Goal: Task Accomplishment & Management: Use online tool/utility

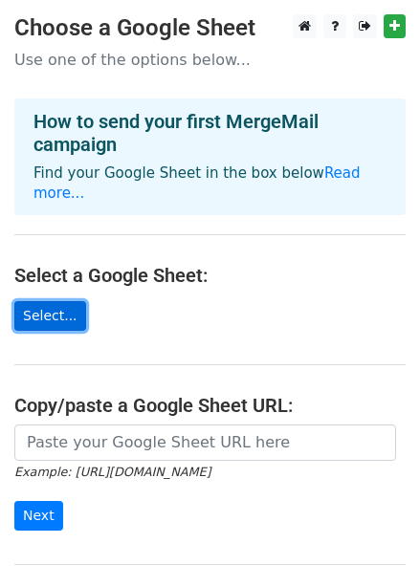
click at [71, 301] on link "Select..." at bounding box center [50, 316] width 72 height 30
click at [51, 309] on link "Select..." at bounding box center [50, 316] width 72 height 30
click at [51, 301] on link "Select..." at bounding box center [50, 316] width 72 height 30
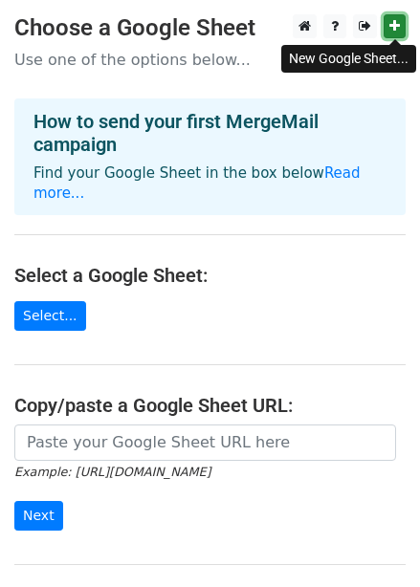
click at [392, 25] on icon at bounding box center [394, 25] width 11 height 13
click at [397, 26] on icon at bounding box center [394, 25] width 11 height 13
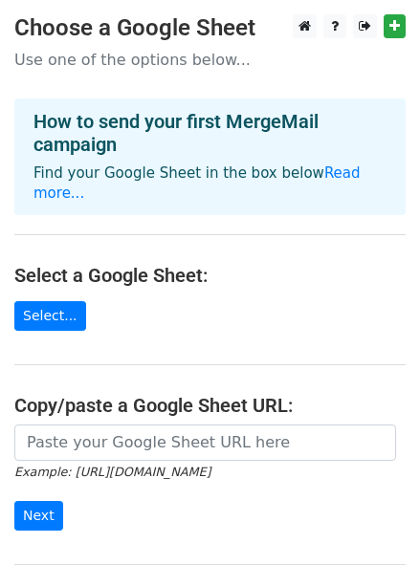
click at [68, 279] on main "Choose a Google Sheet Use one of the options below... How to send your first Me…" at bounding box center [210, 323] width 420 height 619
click at [69, 301] on link "Select..." at bounding box center [50, 316] width 72 height 30
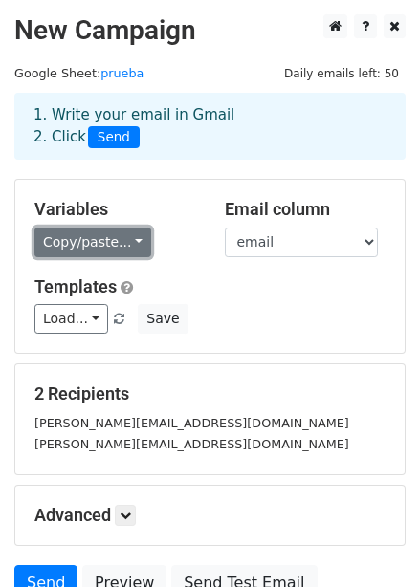
click at [127, 245] on link "Copy/paste..." at bounding box center [92, 243] width 117 height 30
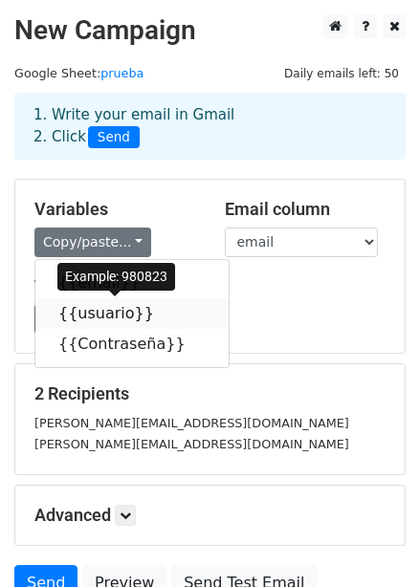
click at [145, 313] on link "{{usuario}}" at bounding box center [131, 314] width 193 height 31
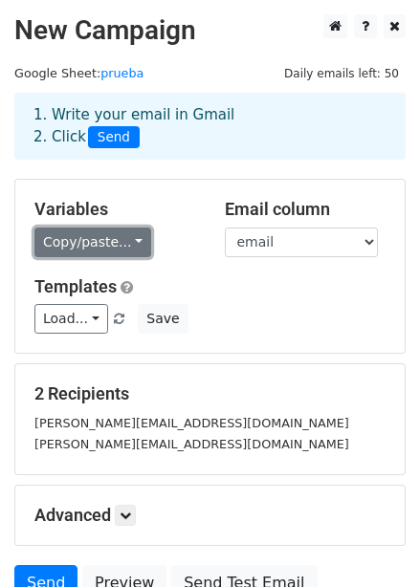
click at [125, 244] on link "Copy/paste..." at bounding box center [92, 243] width 117 height 30
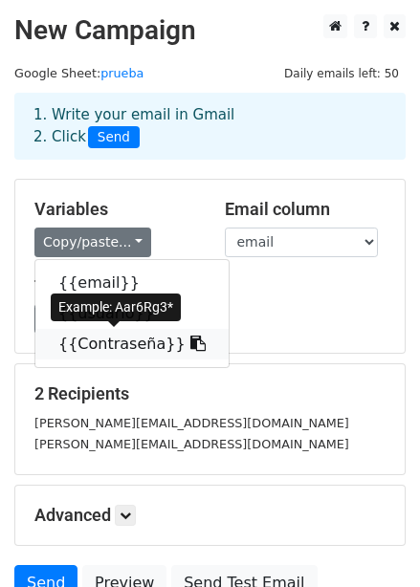
click at [122, 338] on link "{{Contraseña}}" at bounding box center [131, 344] width 193 height 31
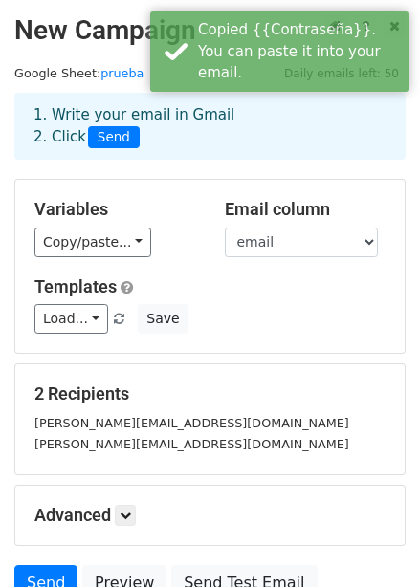
click at [85, 437] on small "marie.millan832@gnail.com" at bounding box center [191, 444] width 315 height 14
click at [87, 418] on small "marie.millan83@gnail.com" at bounding box center [191, 423] width 315 height 14
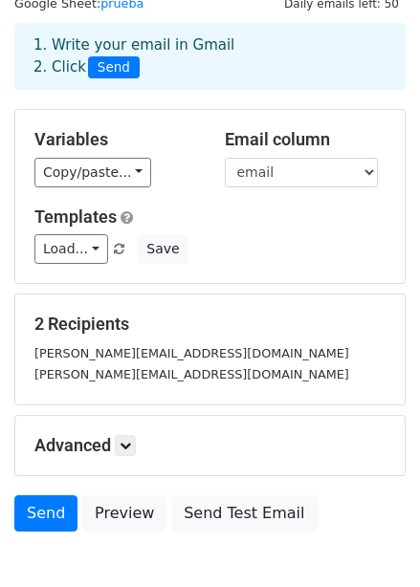
scroll to position [173, 0]
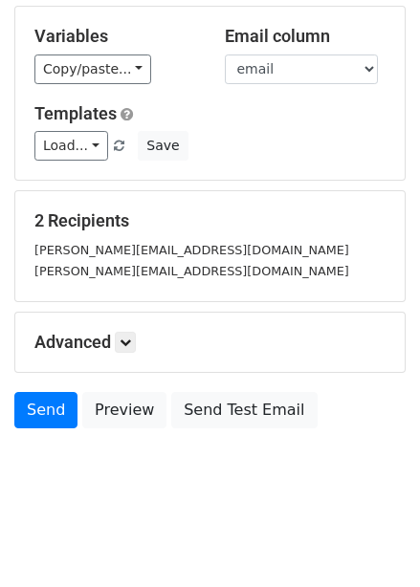
click at [100, 251] on small "[PERSON_NAME][EMAIL_ADDRESS][DOMAIN_NAME]" at bounding box center [191, 250] width 315 height 14
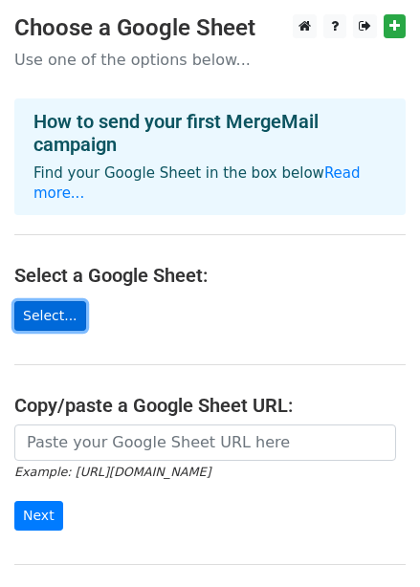
click at [58, 301] on link "Select..." at bounding box center [50, 316] width 72 height 30
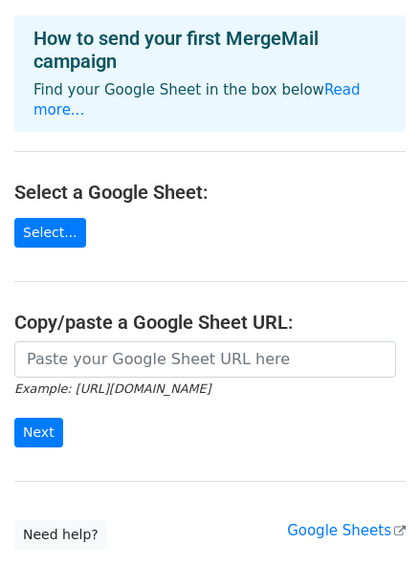
scroll to position [176, 0]
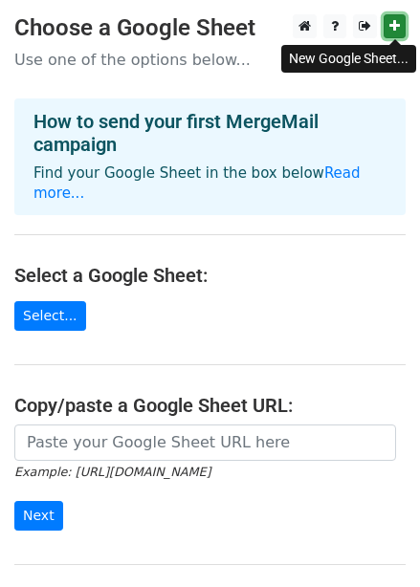
click at [405, 16] on link at bounding box center [395, 26] width 22 height 24
click at [390, 37] on link at bounding box center [395, 26] width 22 height 24
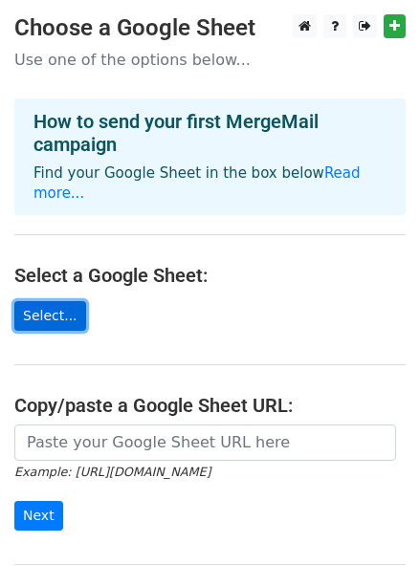
click at [45, 301] on link "Select..." at bounding box center [50, 316] width 72 height 30
click at [64, 301] on link "Select..." at bounding box center [50, 316] width 72 height 30
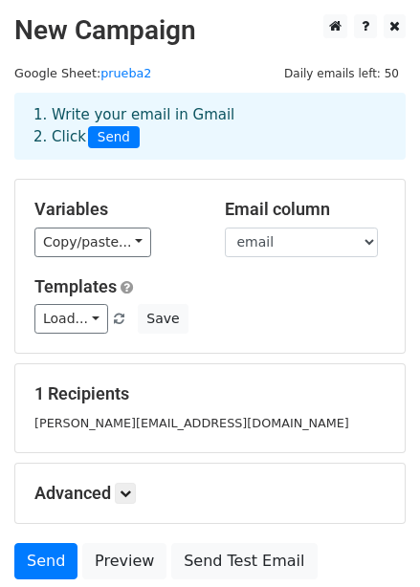
click at [111, 130] on span "Send" at bounding box center [114, 137] width 52 height 23
click at [118, 138] on span "Send" at bounding box center [114, 137] width 52 height 23
click at [107, 134] on span "Send" at bounding box center [114, 137] width 52 height 23
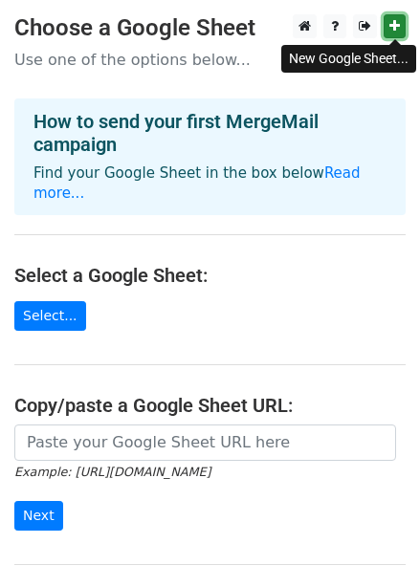
click at [390, 22] on icon at bounding box center [394, 25] width 11 height 13
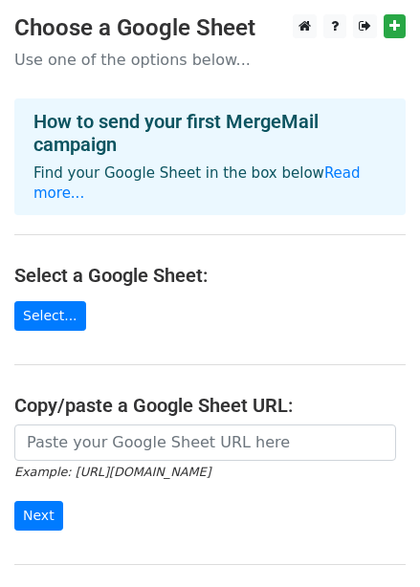
click at [46, 309] on main "Choose a Google Sheet Use one of the options below... How to send your first Me…" at bounding box center [210, 323] width 420 height 619
click at [40, 301] on link "Select..." at bounding box center [50, 316] width 72 height 30
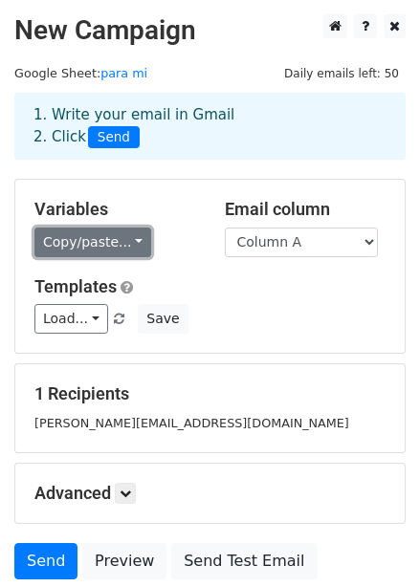
click at [124, 243] on link "Copy/paste..." at bounding box center [92, 243] width 117 height 30
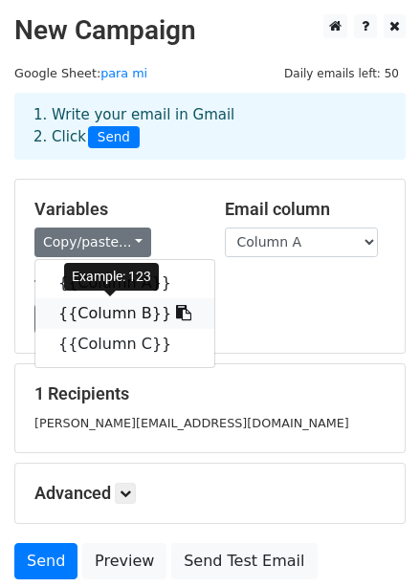
click at [176, 319] on icon at bounding box center [183, 312] width 15 height 15
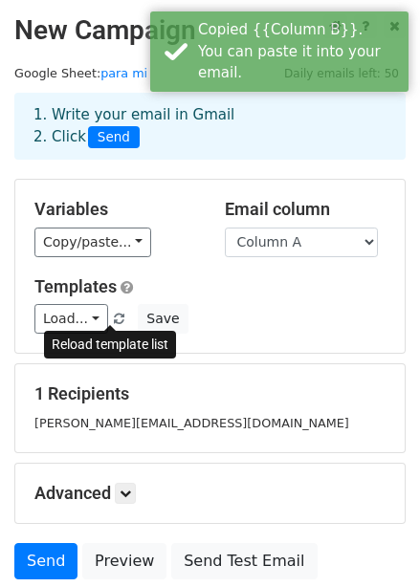
click at [112, 312] on link at bounding box center [120, 319] width 16 height 14
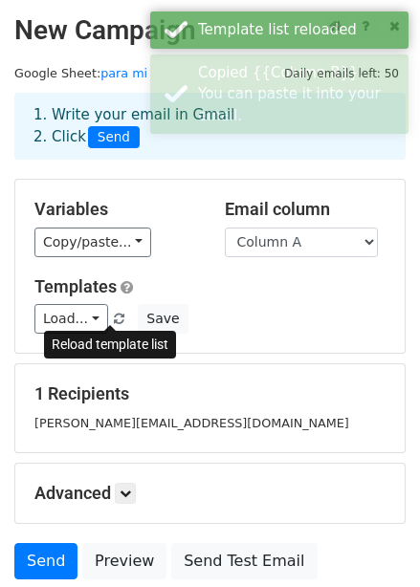
click at [114, 317] on span at bounding box center [119, 320] width 11 height 12
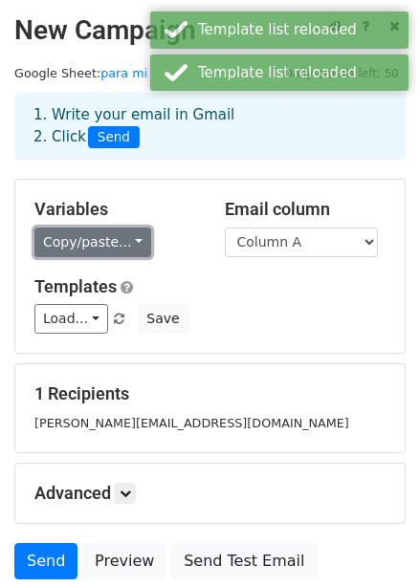
click at [129, 245] on link "Copy/paste..." at bounding box center [92, 243] width 117 height 30
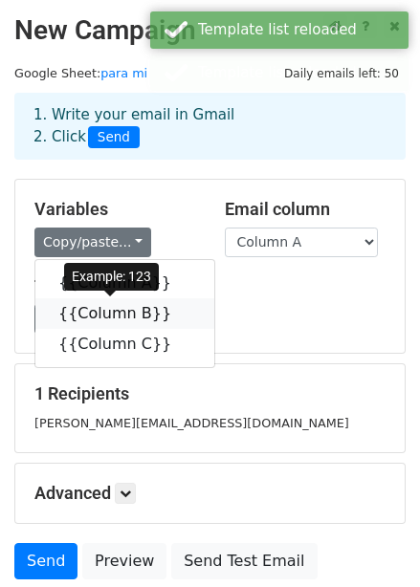
click at [176, 310] on icon at bounding box center [183, 312] width 15 height 15
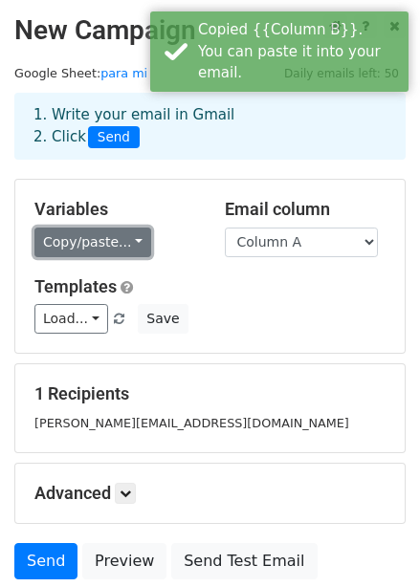
click at [129, 235] on link "Copy/paste..." at bounding box center [92, 243] width 117 height 30
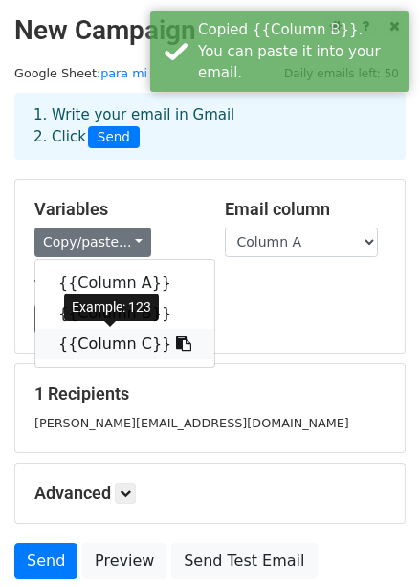
click at [176, 340] on icon at bounding box center [183, 343] width 15 height 15
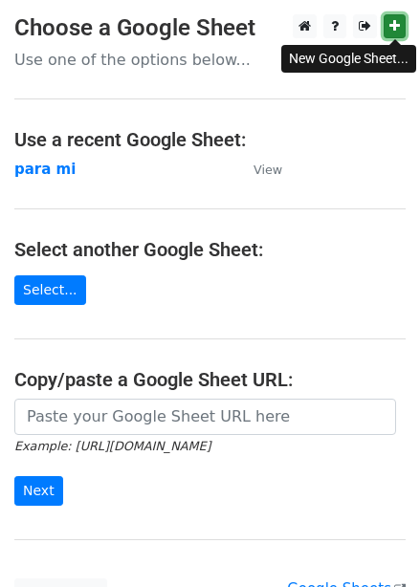
click at [396, 25] on icon at bounding box center [394, 25] width 11 height 13
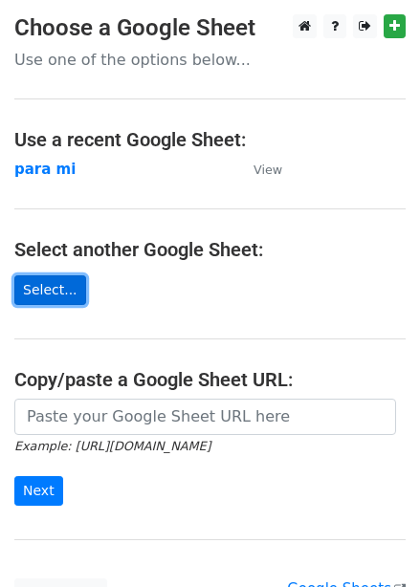
click at [59, 287] on link "Select..." at bounding box center [50, 291] width 72 height 30
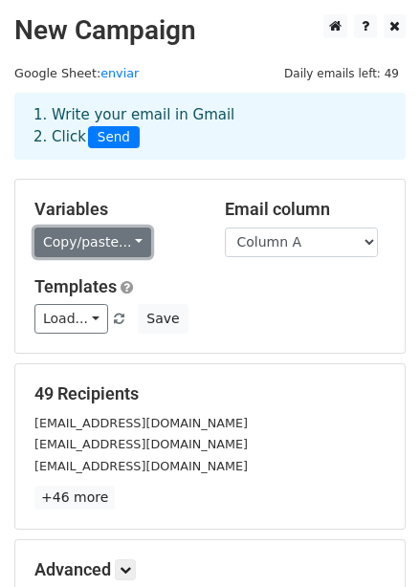
click at [122, 243] on link "Copy/paste..." at bounding box center [92, 243] width 117 height 30
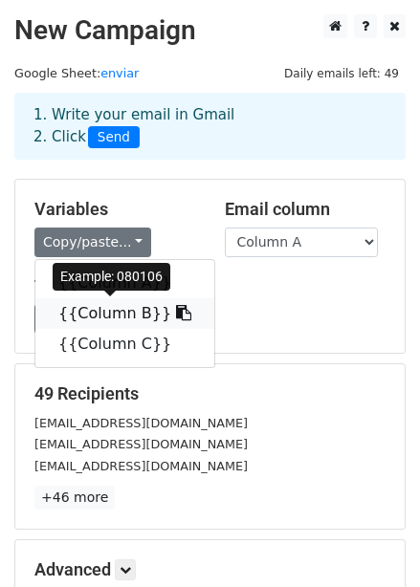
click at [176, 313] on icon at bounding box center [183, 312] width 15 height 15
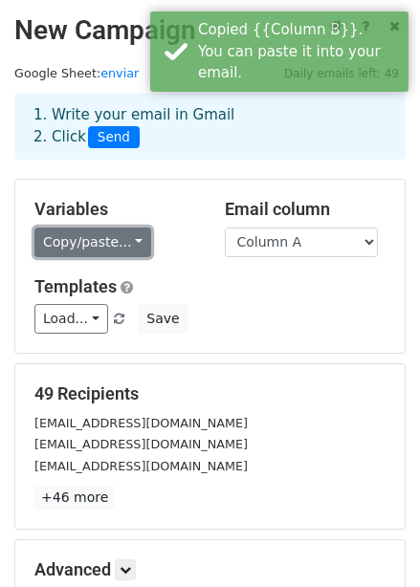
click at [124, 243] on link "Copy/paste..." at bounding box center [92, 243] width 117 height 30
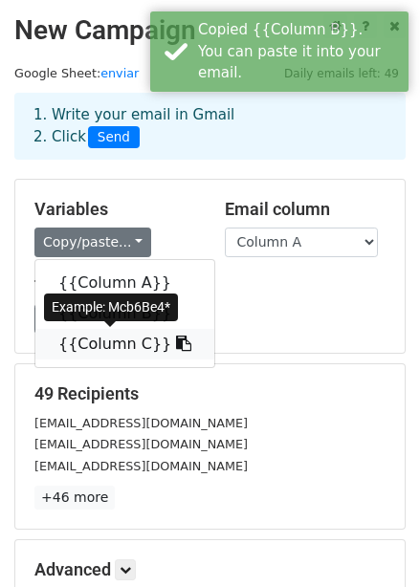
click at [176, 337] on icon at bounding box center [183, 343] width 15 height 15
